Goal: Information Seeking & Learning: Learn about a topic

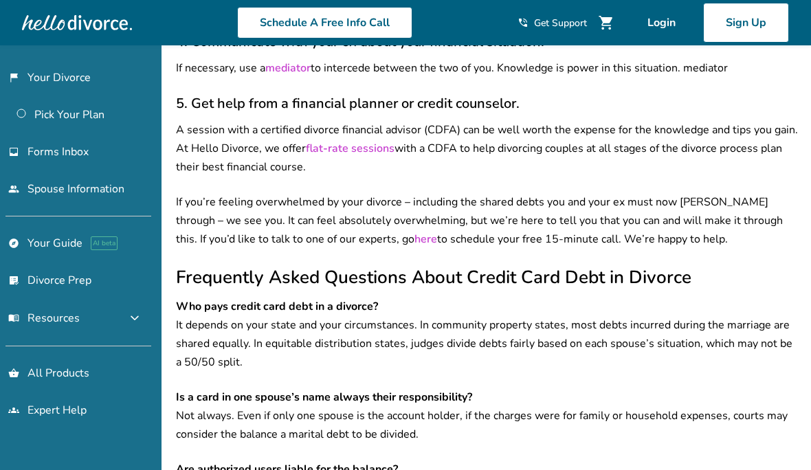
scroll to position [1913, 0]
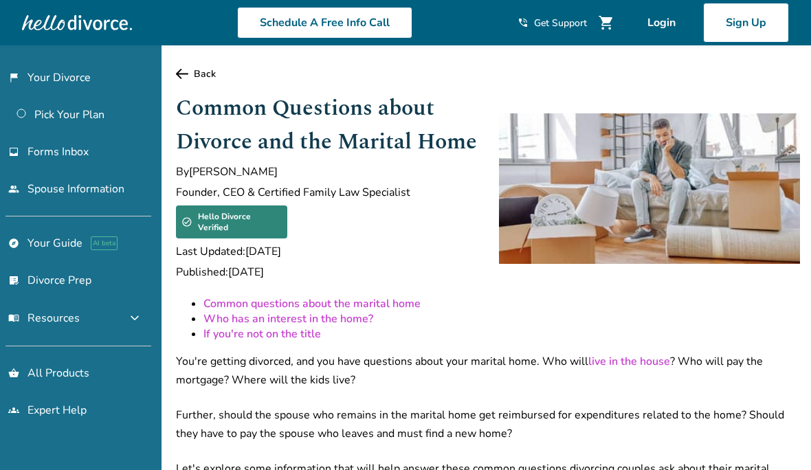
click at [187, 72] on icon at bounding box center [182, 74] width 12 height 10
click at [184, 76] on icon at bounding box center [182, 74] width 12 height 10
